Goal: Information Seeking & Learning: Find specific fact

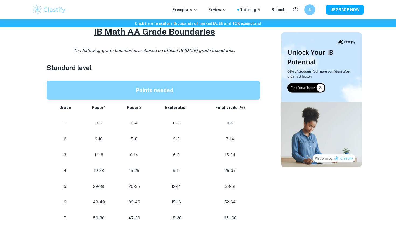
scroll to position [265, 0]
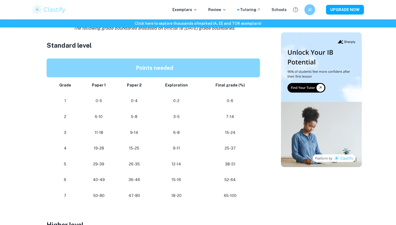
click at [93, 195] on p "50-80" at bounding box center [99, 195] width 26 height 7
drag, startPoint x: 94, startPoint y: 195, endPoint x: 104, endPoint y: 196, distance: 10.0
click at [104, 196] on p "50-80" at bounding box center [99, 195] width 26 height 7
click at [113, 195] on td "50-80" at bounding box center [98, 196] width 35 height 16
drag, startPoint x: 129, startPoint y: 196, endPoint x: 138, endPoint y: 196, distance: 9.7
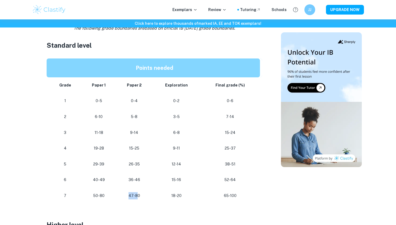
click at [138, 196] on p "47-80" at bounding box center [133, 195] width 27 height 7
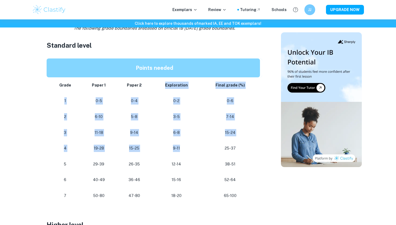
drag, startPoint x: 165, startPoint y: 84, endPoint x: 163, endPoint y: 155, distance: 71.1
click at [163, 155] on tbody "Grade Paper 1 Paper 2 Exploration Final grade (%) 1 0-5 0-4 0-2 0-6 2 6-10 5-8 …" at bounding box center [154, 140] width 215 height 126
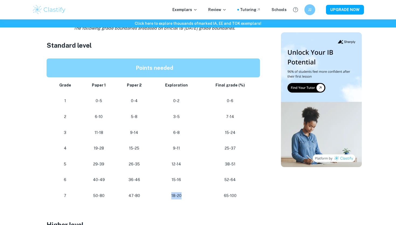
drag, startPoint x: 171, startPoint y: 195, endPoint x: 193, endPoint y: 195, distance: 21.5
click at [193, 195] on p "18-20" at bounding box center [175, 195] width 39 height 7
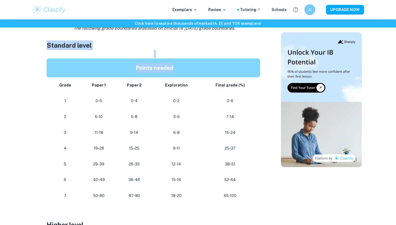
drag, startPoint x: 47, startPoint y: 42, endPoint x: 111, endPoint y: 92, distance: 81.5
click at [111, 86] on div "Are you planning your study sessions and wondering how many points you need to …" at bounding box center [154, 191] width 215 height 474
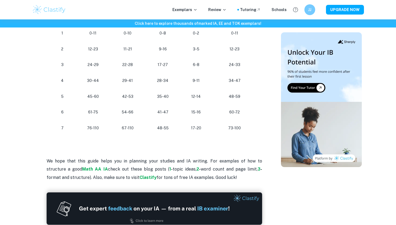
scroll to position [512, 0]
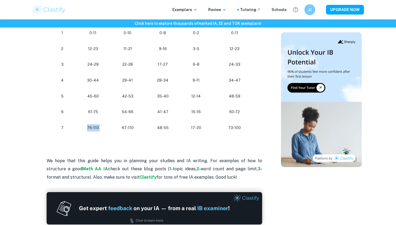
drag, startPoint x: 84, startPoint y: 127, endPoint x: 119, endPoint y: 128, distance: 35.3
click at [119, 128] on tr "7 76-110 67-110 [PHONE_NUMBER] 73-100" at bounding box center [153, 128] width 213 height 16
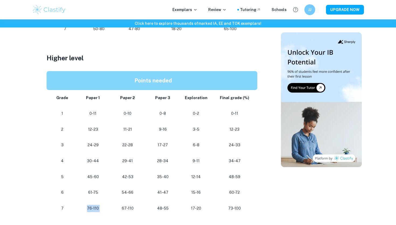
scroll to position [437, 0]
